Goal: Task Accomplishment & Management: Complete application form

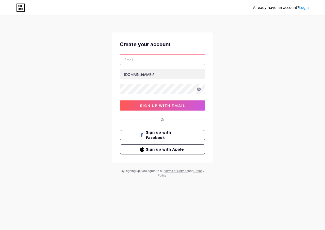
click at [163, 63] on input "text" at bounding box center [162, 60] width 85 height 10
type input "[PERSON_NAME][EMAIL_ADDRESS][DOMAIN_NAME]"
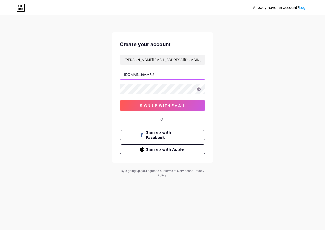
click at [161, 76] on input "text" at bounding box center [162, 74] width 85 height 10
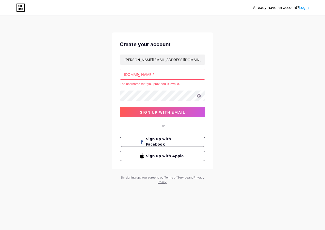
type input "ك"
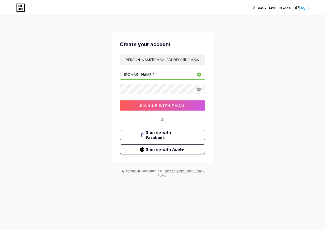
type input "mo7a"
click at [199, 88] on icon at bounding box center [198, 88] width 4 height 3
click at [165, 105] on span "sign up with email" at bounding box center [162, 105] width 45 height 4
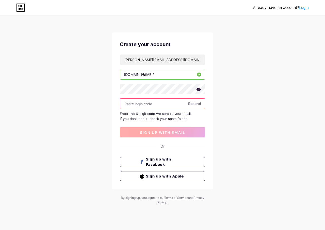
paste input "847047"
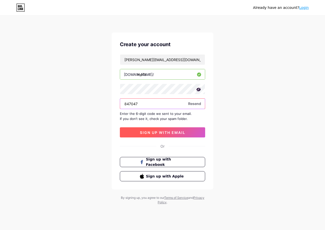
type input "847047"
click at [170, 133] on span "sign up with email" at bounding box center [162, 132] width 45 height 4
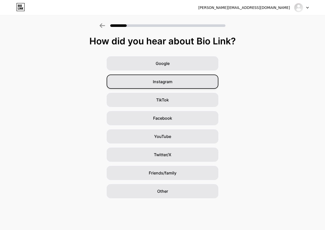
click at [182, 85] on div "Instagram" at bounding box center [162, 82] width 112 height 14
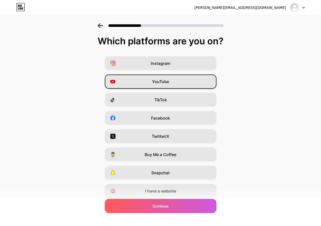
click at [183, 84] on div "YouTube" at bounding box center [161, 82] width 112 height 14
click at [202, 83] on div "YouTube" at bounding box center [161, 82] width 112 height 14
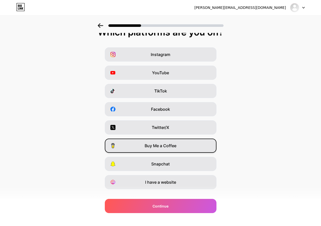
scroll to position [18, 0]
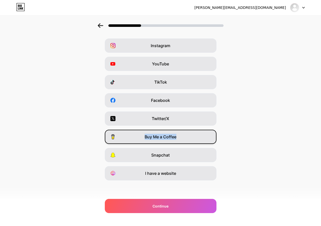
drag, startPoint x: 112, startPoint y: 136, endPoint x: 207, endPoint y: 135, distance: 95.3
click at [207, 135] on div "Instagram YouTube TikTok Facebook Twitter/X Buy Me a Coffee Snapchat I have a w…" at bounding box center [161, 110] width 316 height 142
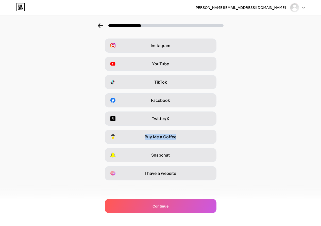
copy span "Buy Me a Coffee"
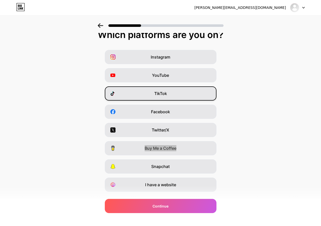
scroll to position [0, 0]
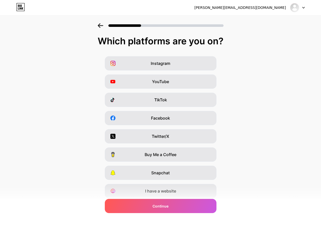
click at [256, 128] on div "Instagram YouTube TikTok Facebook Twitter/X Buy Me a Coffee Snapchat I have a w…" at bounding box center [161, 127] width 316 height 142
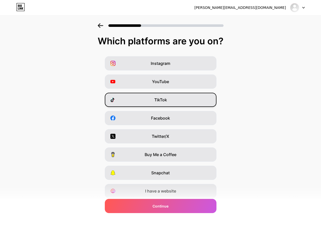
click at [176, 98] on div "TikTok" at bounding box center [161, 100] width 112 height 14
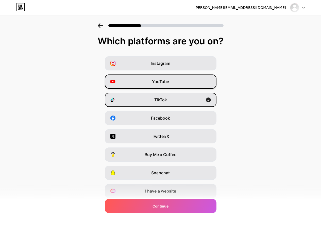
click at [181, 82] on div "YouTube" at bounding box center [161, 82] width 112 height 14
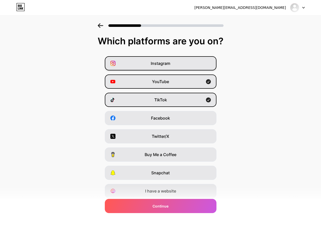
click at [193, 64] on div "Instagram" at bounding box center [161, 63] width 112 height 14
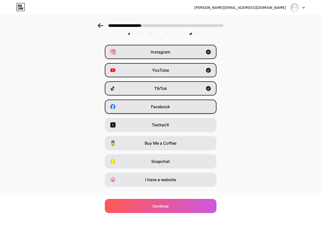
scroll to position [18, 0]
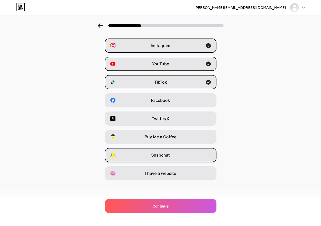
click at [178, 155] on div "Snapchat" at bounding box center [161, 155] width 112 height 14
click at [182, 154] on div "Snapchat" at bounding box center [161, 155] width 112 height 14
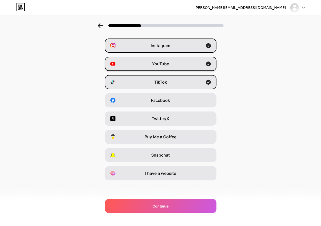
click at [200, 67] on div "YouTube" at bounding box center [161, 64] width 112 height 14
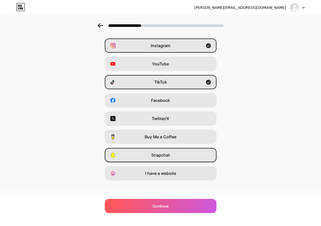
click at [184, 153] on div "Snapchat" at bounding box center [161, 155] width 112 height 14
click at [195, 156] on div "Snapchat" at bounding box center [161, 155] width 112 height 14
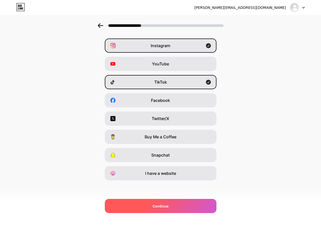
click at [177, 203] on div "Continue" at bounding box center [161, 206] width 112 height 14
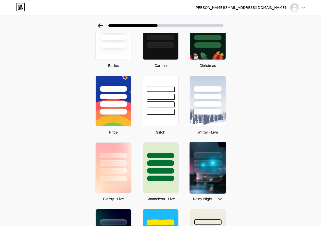
scroll to position [48, 0]
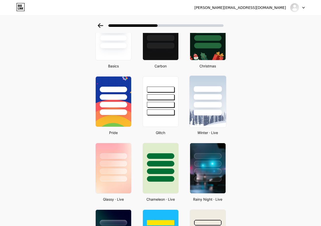
click at [213, 113] on div at bounding box center [207, 113] width 28 height 6
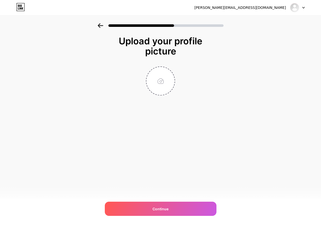
scroll to position [0, 0]
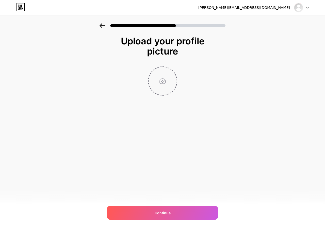
click at [165, 82] on input "file" at bounding box center [162, 81] width 28 height 28
type input "C:\fakepath\a9564ba781174f5b86132232c5f10468.png"
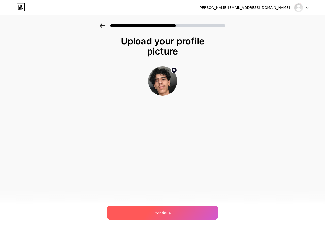
click at [171, 208] on div "Continue" at bounding box center [162, 213] width 112 height 14
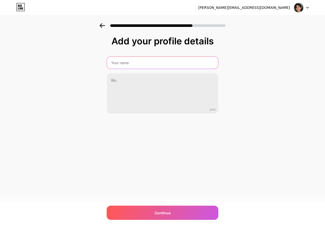
click at [140, 65] on input "text" at bounding box center [162, 63] width 111 height 12
type input "Mo7a"
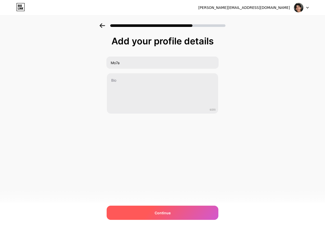
click at [191, 208] on div "Continue" at bounding box center [162, 213] width 112 height 14
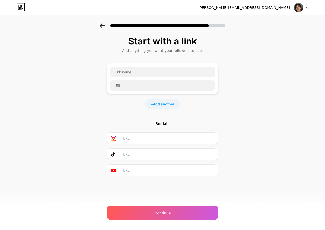
click at [135, 143] on input "text" at bounding box center [169, 138] width 92 height 11
paste input "[URL][DOMAIN_NAME]"
drag, startPoint x: 196, startPoint y: 138, endPoint x: 67, endPoint y: 138, distance: 129.3
click at [67, 138] on div "Start with a link Add anything you want your followers to see. + Add another So…" at bounding box center [162, 112] width 325 height 178
paste input "/"
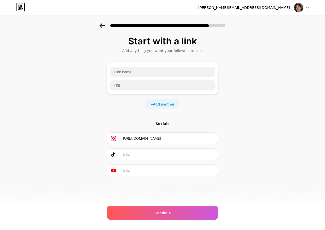
type input "[URL][DOMAIN_NAME]"
click at [164, 155] on input "text" at bounding box center [169, 154] width 92 height 11
click at [141, 151] on input "text" at bounding box center [169, 154] width 92 height 11
paste input "[URL][DOMAIN_NAME]"
type input "[URL][DOMAIN_NAME]"
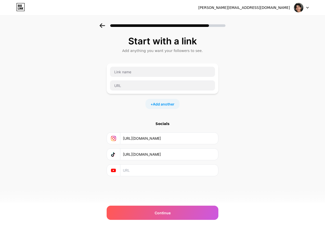
drag, startPoint x: 135, startPoint y: 170, endPoint x: 123, endPoint y: 168, distance: 12.4
click at [135, 171] on input "text" at bounding box center [169, 170] width 92 height 11
click at [108, 168] on div at bounding box center [113, 170] width 13 height 11
click at [113, 169] on icon at bounding box center [113, 171] width 5 height 4
drag, startPoint x: 113, startPoint y: 169, endPoint x: 104, endPoint y: 182, distance: 15.6
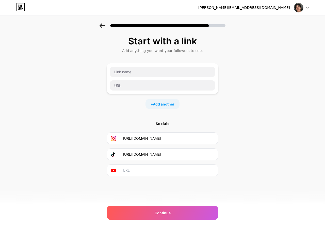
click at [104, 182] on div "Start with a link Add anything you want your followers to see. + Add another So…" at bounding box center [162, 112] width 325 height 178
click at [149, 177] on div "Start with a link Add anything you want your followers to see. + Add another So…" at bounding box center [162, 119] width 112 height 166
click at [147, 172] on input "text" at bounding box center [169, 170] width 92 height 11
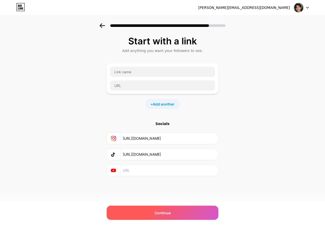
click at [167, 206] on div "Continue" at bounding box center [162, 213] width 112 height 14
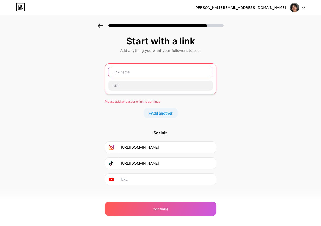
click at [138, 73] on input "text" at bounding box center [160, 72] width 104 height 10
drag, startPoint x: 129, startPoint y: 110, endPoint x: 116, endPoint y: 105, distance: 14.3
click at [117, 109] on div "+ Add another" at bounding box center [161, 113] width 112 height 10
click at [121, 77] on div at bounding box center [160, 79] width 105 height 24
click at [123, 74] on input "text" at bounding box center [160, 72] width 104 height 10
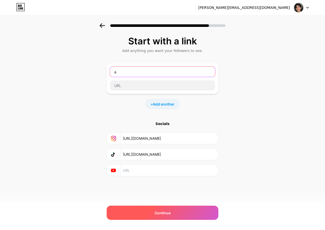
type input "a"
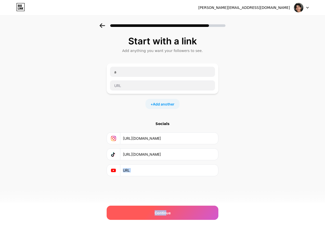
drag, startPoint x: 166, startPoint y: 206, endPoint x: 166, endPoint y: 209, distance: 2.8
click at [166, 208] on div "[PERSON_NAME][EMAIL_ADDRESS][DOMAIN_NAME] Logout Link Copied Start with a link …" at bounding box center [162, 115] width 325 height 230
click at [167, 211] on span "Continue" at bounding box center [162, 212] width 16 height 5
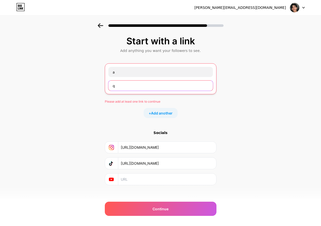
drag, startPoint x: 133, startPoint y: 88, endPoint x: 154, endPoint y: 135, distance: 52.0
click at [133, 88] on input "q" at bounding box center [160, 86] width 104 height 10
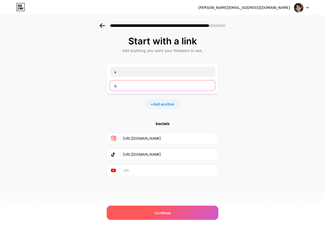
type input "q"
click at [174, 214] on div "Continue" at bounding box center [162, 213] width 112 height 14
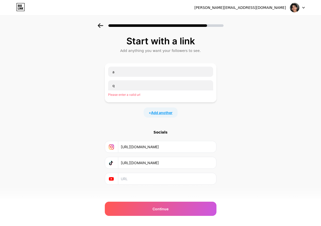
click at [158, 115] on span "Add another" at bounding box center [162, 112] width 22 height 5
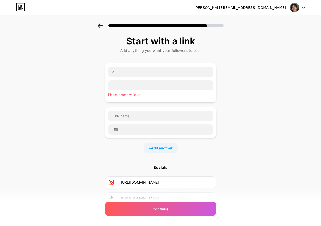
click at [133, 98] on div "q Please enter a valid url" at bounding box center [160, 89] width 105 height 19
click at [104, 29] on div at bounding box center [160, 24] width 321 height 18
click at [103, 27] on icon at bounding box center [101, 25] width 6 height 5
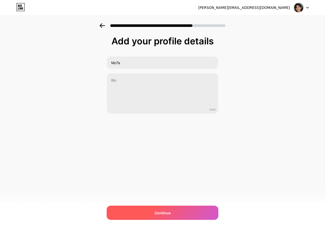
click at [179, 215] on div "Continue" at bounding box center [162, 213] width 112 height 14
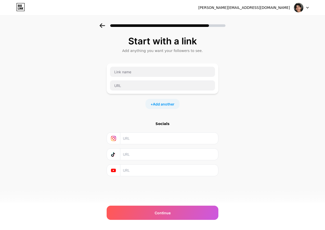
drag, startPoint x: 98, startPoint y: 32, endPoint x: 100, endPoint y: 27, distance: 5.3
click at [99, 31] on div at bounding box center [162, 24] width 325 height 18
click at [100, 27] on icon at bounding box center [101, 25] width 5 height 5
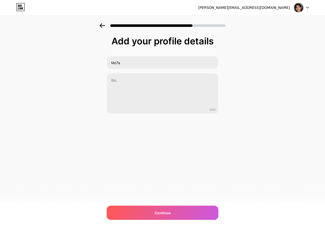
click at [100, 27] on icon at bounding box center [101, 25] width 5 height 5
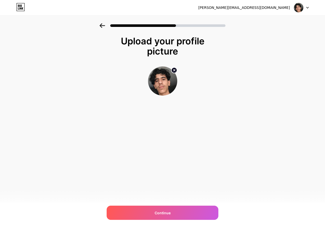
click at [100, 27] on icon at bounding box center [101, 25] width 5 height 5
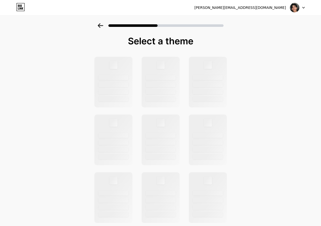
click at [100, 27] on icon at bounding box center [100, 25] width 5 height 5
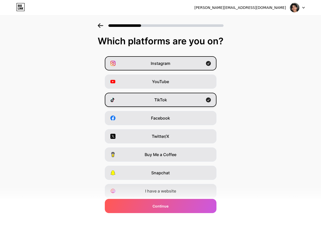
drag, startPoint x: 186, startPoint y: 101, endPoint x: 183, endPoint y: 101, distance: 3.3
click at [184, 101] on div "TikTok" at bounding box center [161, 100] width 112 height 14
click at [172, 101] on div "TikTok" at bounding box center [161, 100] width 112 height 14
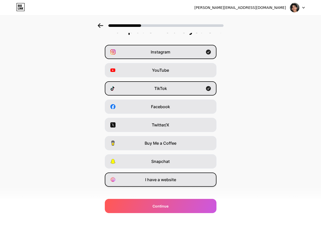
scroll to position [18, 0]
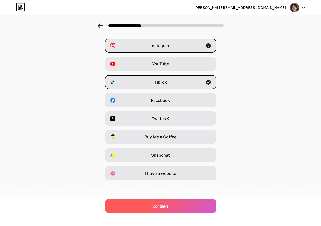
click at [180, 206] on div "Continue" at bounding box center [161, 206] width 112 height 14
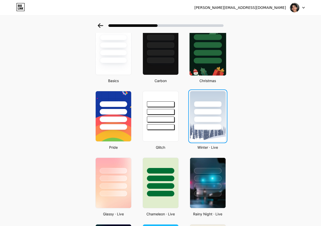
scroll to position [23, 0]
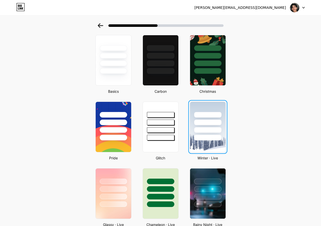
click at [209, 125] on div at bounding box center [207, 123] width 27 height 6
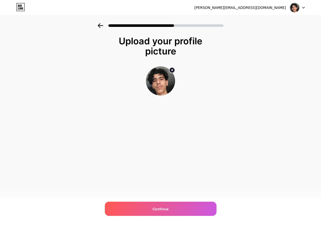
scroll to position [0, 0]
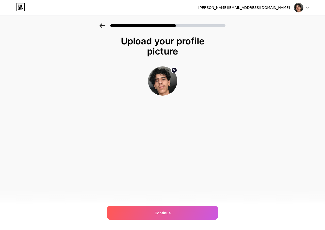
drag, startPoint x: 165, startPoint y: 118, endPoint x: 166, endPoint y: 121, distance: 3.5
click at [165, 120] on div "Upload your profile picture Continue" at bounding box center [162, 78] width 101 height 85
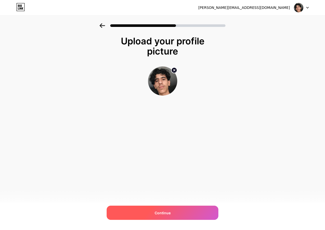
click at [174, 215] on div "Continue" at bounding box center [162, 213] width 112 height 14
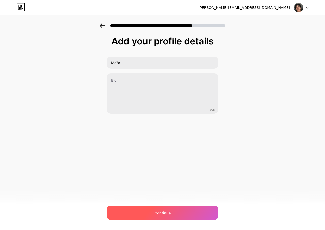
click at [181, 213] on div "Continue" at bounding box center [162, 213] width 112 height 14
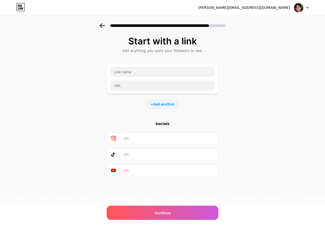
click at [154, 139] on input "text" at bounding box center [169, 138] width 92 height 11
click at [147, 160] on input "text" at bounding box center [169, 154] width 92 height 11
paste input "[URL][DOMAIN_NAME]"
type input "[URL][DOMAIN_NAME]"
click at [147, 135] on input "text" at bounding box center [169, 138] width 92 height 11
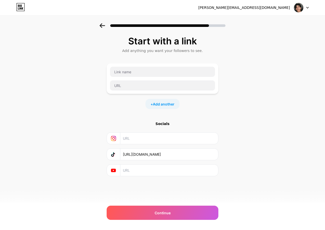
paste input "[URL][DOMAIN_NAME]"
type input "[URL][DOMAIN_NAME]"
drag, startPoint x: 141, startPoint y: 175, endPoint x: 155, endPoint y: 174, distance: 13.2
click at [141, 175] on input "text" at bounding box center [169, 170] width 92 height 11
paste input "[URL][DOMAIN_NAME]"
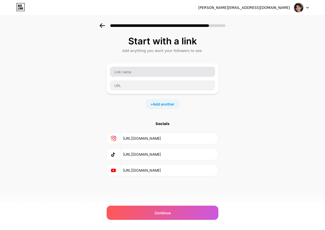
type input "[URL][DOMAIN_NAME]"
click at [146, 72] on input "text" at bounding box center [162, 72] width 105 height 10
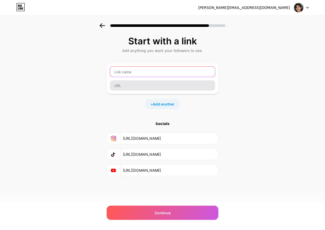
paste input "[URL][DOMAIN_NAME]"
type input "[URL][DOMAIN_NAME]"
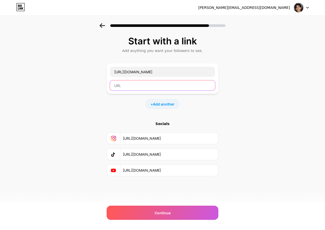
click at [140, 85] on input "text" at bounding box center [162, 85] width 105 height 10
paste input "[URL][DOMAIN_NAME]"
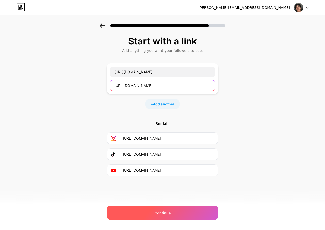
type input "[URL][DOMAIN_NAME]"
click at [178, 218] on div "Continue" at bounding box center [162, 213] width 112 height 14
click at [173, 216] on div "Continue" at bounding box center [162, 213] width 112 height 14
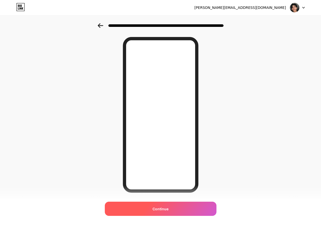
scroll to position [29, 0]
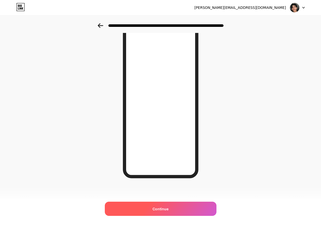
click at [174, 213] on div "Continue" at bounding box center [161, 209] width 112 height 14
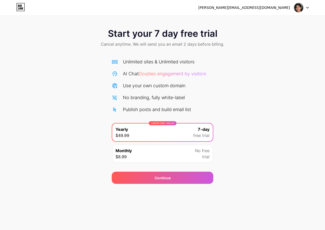
drag, startPoint x: 13, startPoint y: 12, endPoint x: 20, endPoint y: 10, distance: 7.6
click at [14, 12] on div "[PERSON_NAME][EMAIL_ADDRESS][DOMAIN_NAME] Logout" at bounding box center [162, 7] width 325 height 9
click at [21, 10] on icon at bounding box center [20, 7] width 9 height 8
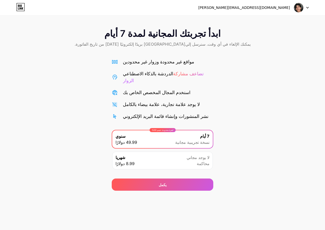
click at [182, 152] on div "شهريا 8.99 دولارًا لا يوجد مجاني محاكمة" at bounding box center [162, 161] width 100 height 18
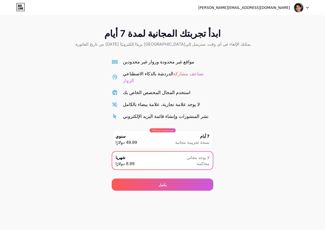
click at [269, 6] on font "[PERSON_NAME][EMAIL_ADDRESS][DOMAIN_NAME]" at bounding box center [244, 8] width 92 height 4
click at [305, 8] on div at bounding box center [301, 7] width 15 height 9
click at [273, 21] on li "تسجيل الخروج" at bounding box center [276, 21] width 63 height 14
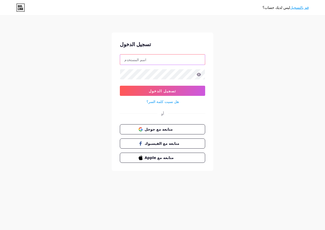
type input "[PERSON_NAME][EMAIL_ADDRESS][DOMAIN_NAME]"
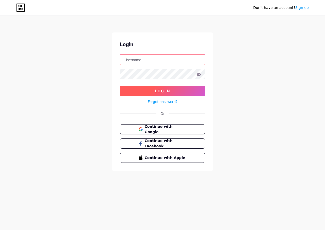
type input "[PERSON_NAME][EMAIL_ADDRESS][DOMAIN_NAME]"
click at [168, 91] on span "Log In" at bounding box center [162, 91] width 15 height 4
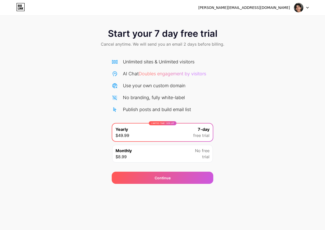
click at [158, 76] on div "AI Chat Doubles engagement by visitors" at bounding box center [164, 73] width 83 height 7
drag, startPoint x: 11, startPoint y: 3, endPoint x: 18, endPoint y: 8, distance: 7.8
click at [15, 6] on div "[PERSON_NAME][EMAIL_ADDRESS][DOMAIN_NAME] Logout" at bounding box center [162, 7] width 325 height 9
click at [20, 9] on icon at bounding box center [20, 8] width 1 height 2
click at [278, 8] on div "[PERSON_NAME][EMAIL_ADDRESS][DOMAIN_NAME]" at bounding box center [244, 7] width 92 height 5
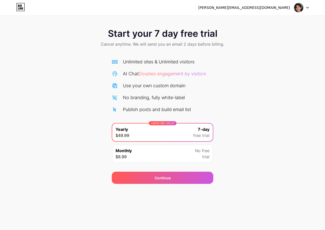
click at [169, 75] on span "Doubles engagement by visitors" at bounding box center [171, 73] width 67 height 5
click at [173, 73] on span "Doubles engagement by visitors" at bounding box center [171, 73] width 67 height 5
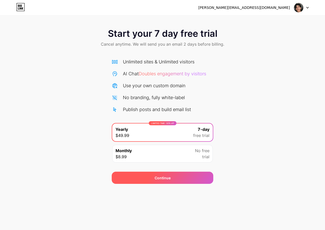
drag, startPoint x: 158, startPoint y: 171, endPoint x: 160, endPoint y: 175, distance: 4.8
click at [159, 172] on div "Continue" at bounding box center [162, 175] width 101 height 18
click at [161, 177] on span "Continue" at bounding box center [162, 177] width 16 height 5
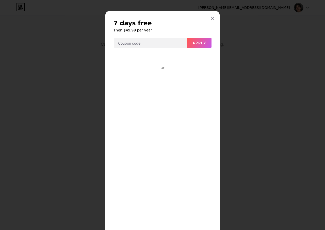
click at [257, 14] on div at bounding box center [162, 115] width 325 height 230
